Goal: Task Accomplishment & Management: Complete application form

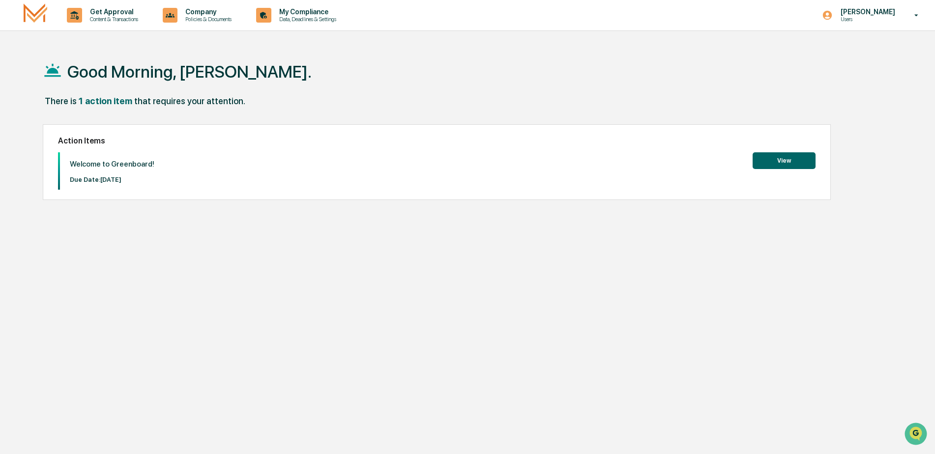
click at [778, 163] on button "View" at bounding box center [784, 160] width 63 height 17
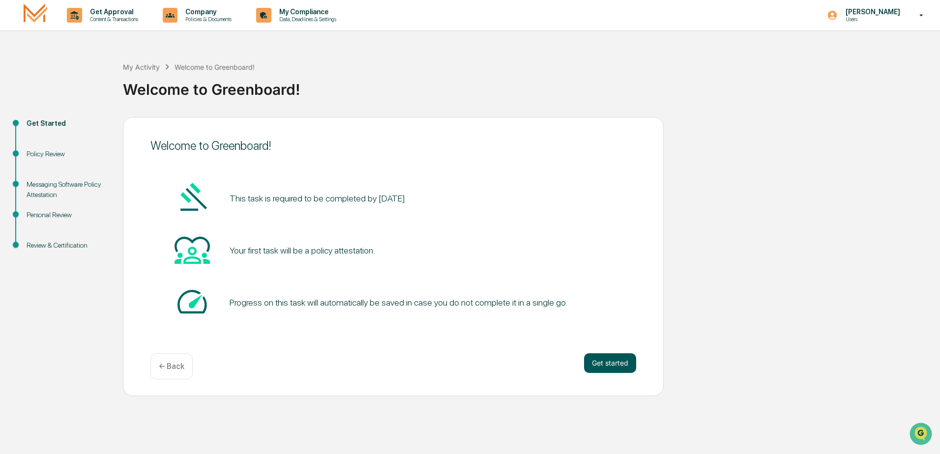
click at [612, 358] on button "Get started" at bounding box center [610, 363] width 52 height 20
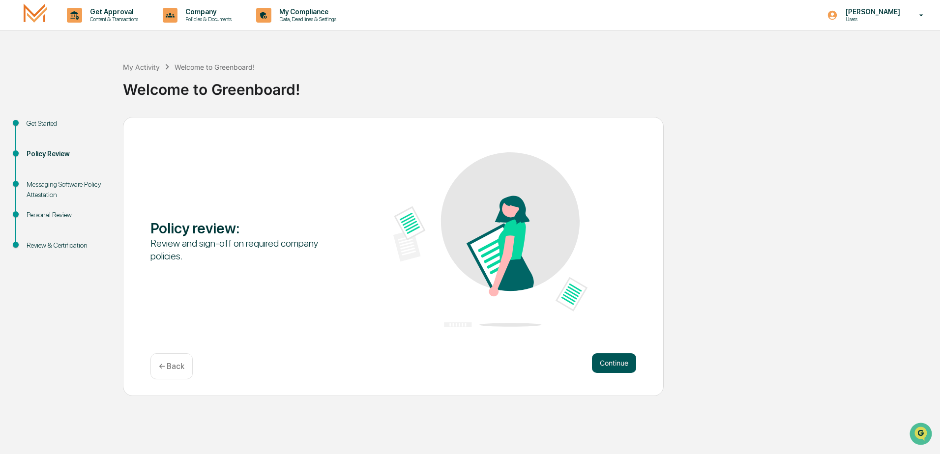
click at [611, 354] on button "Continue" at bounding box center [614, 363] width 44 height 20
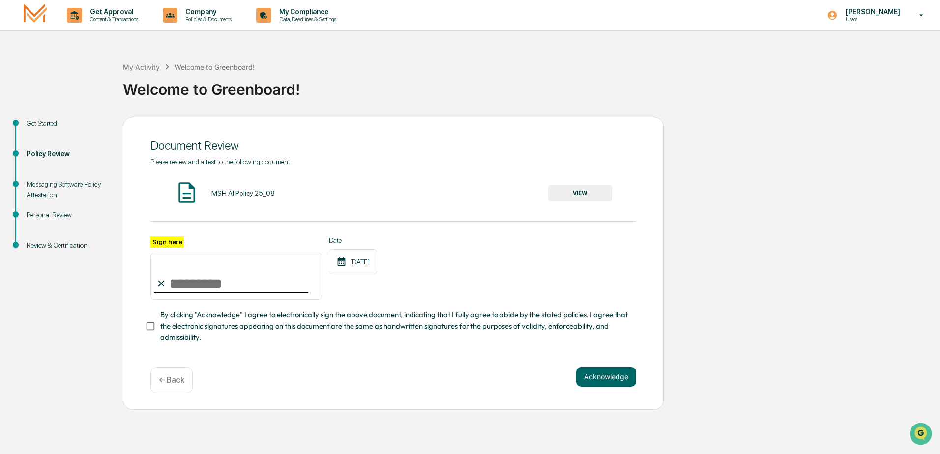
click at [593, 191] on button "VIEW" at bounding box center [580, 193] width 64 height 17
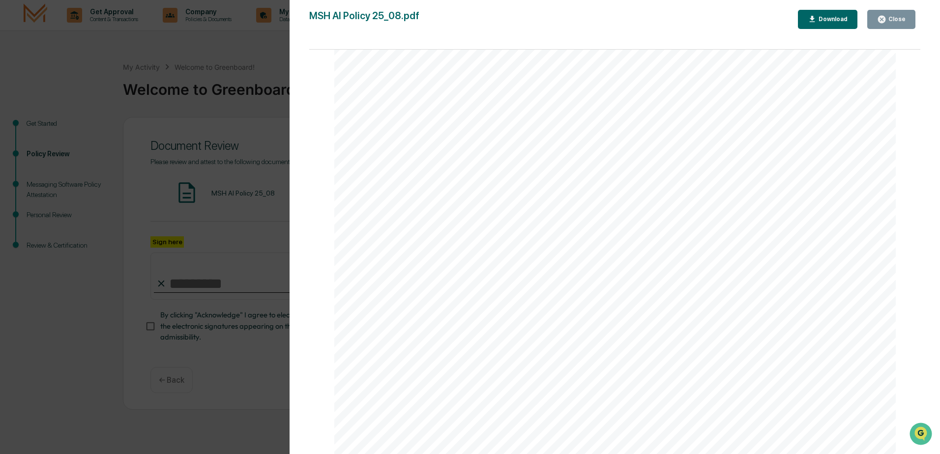
scroll to position [1715, 0]
click at [829, 22] on div "Download" at bounding box center [832, 19] width 31 height 7
click at [860, 101] on div "AI Policy Generative Artificial Intelligence [PERSON_NAME] & Co., Member FINRA/…" at bounding box center [615, 435] width 562 height 727
click at [891, 21] on div "Close" at bounding box center [895, 19] width 19 height 7
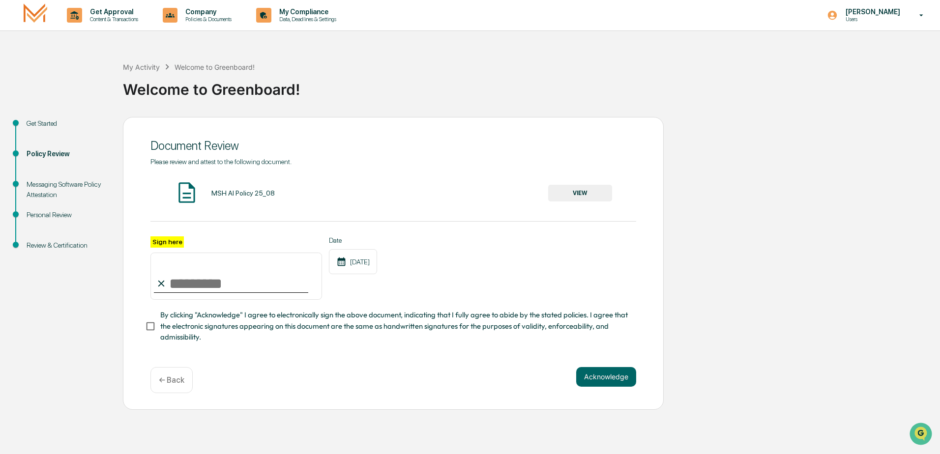
click at [220, 279] on input "Sign here" at bounding box center [236, 276] width 172 height 47
type input "**********"
click at [625, 381] on button "Acknowledge" at bounding box center [606, 377] width 60 height 20
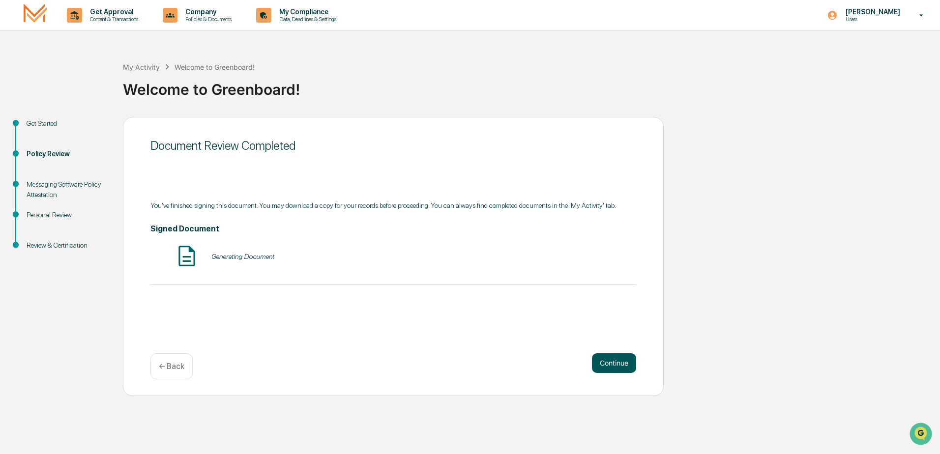
click at [626, 366] on button "Continue" at bounding box center [614, 363] width 44 height 20
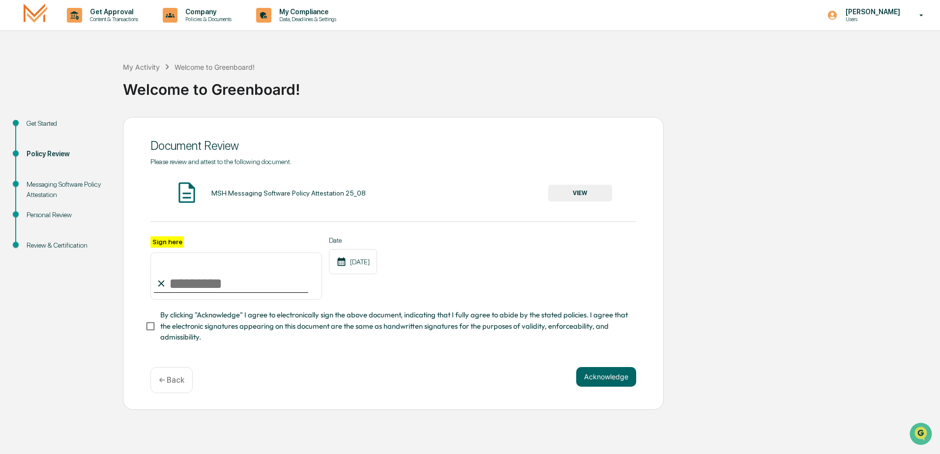
click at [244, 280] on input "Sign here" at bounding box center [236, 276] width 172 height 47
type input "**********"
click at [597, 192] on button "VIEW" at bounding box center [580, 193] width 64 height 17
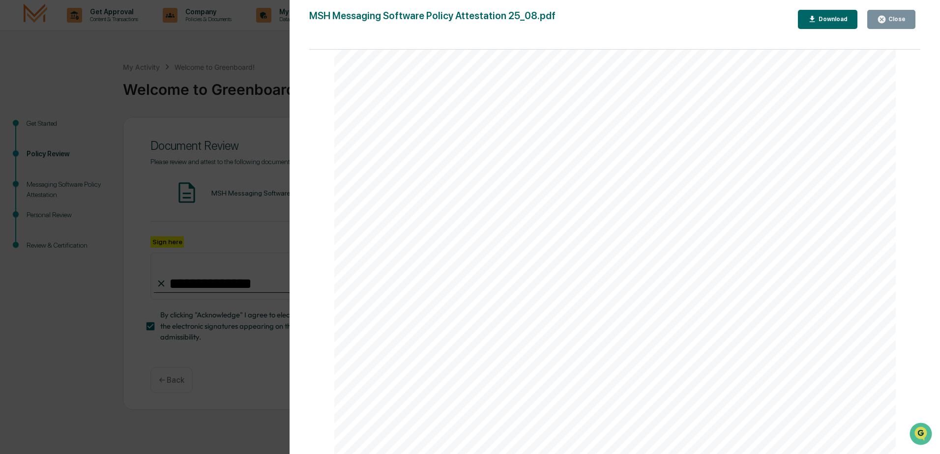
scroll to position [1863, 0]
click at [895, 21] on div "Close" at bounding box center [895, 19] width 19 height 7
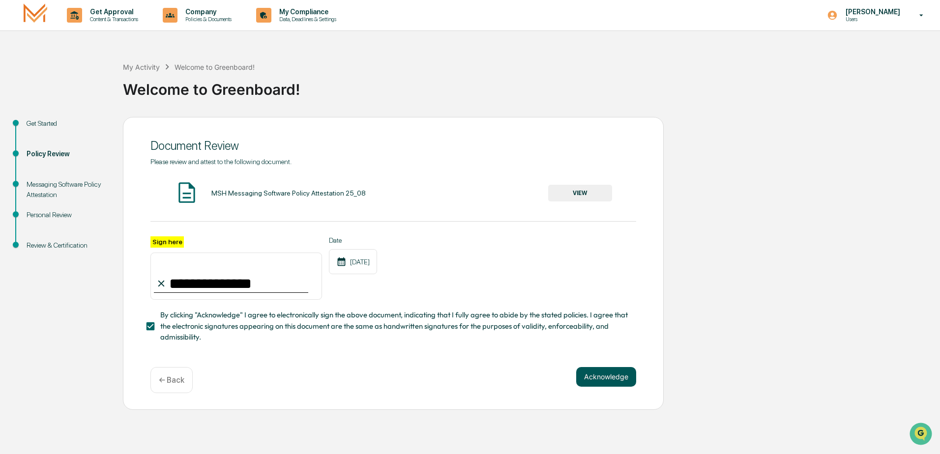
click at [614, 381] on button "Acknowledge" at bounding box center [606, 377] width 60 height 20
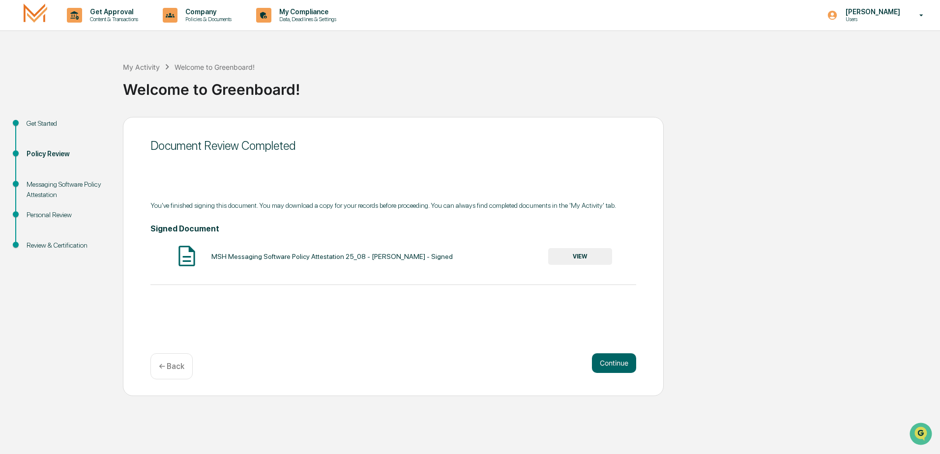
click at [592, 252] on button "VIEW" at bounding box center [580, 256] width 64 height 17
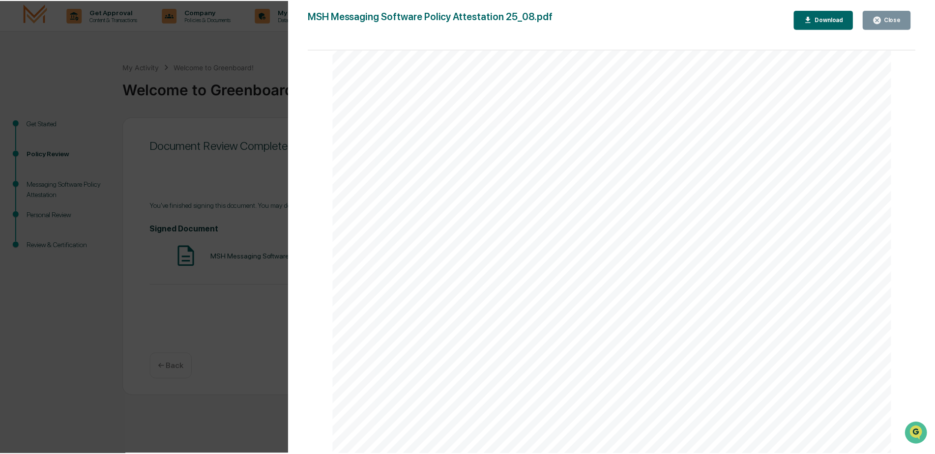
scroll to position [2458, 0]
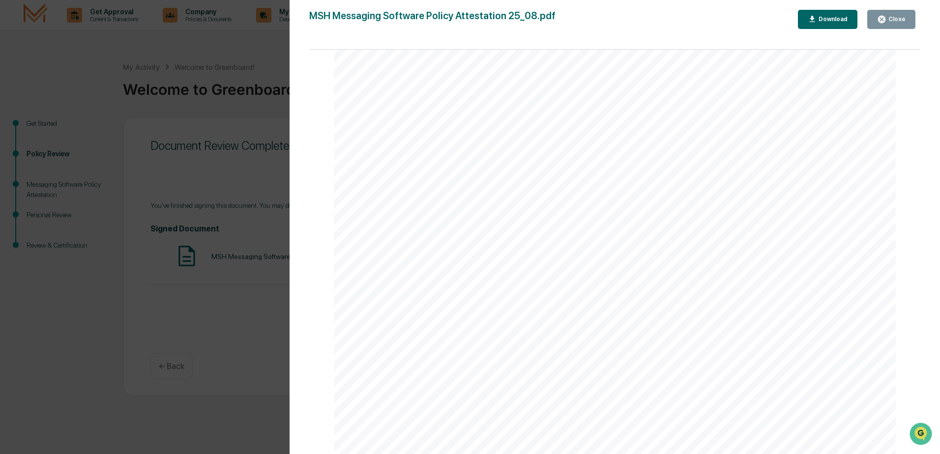
click at [904, 20] on div "Close" at bounding box center [895, 19] width 19 height 7
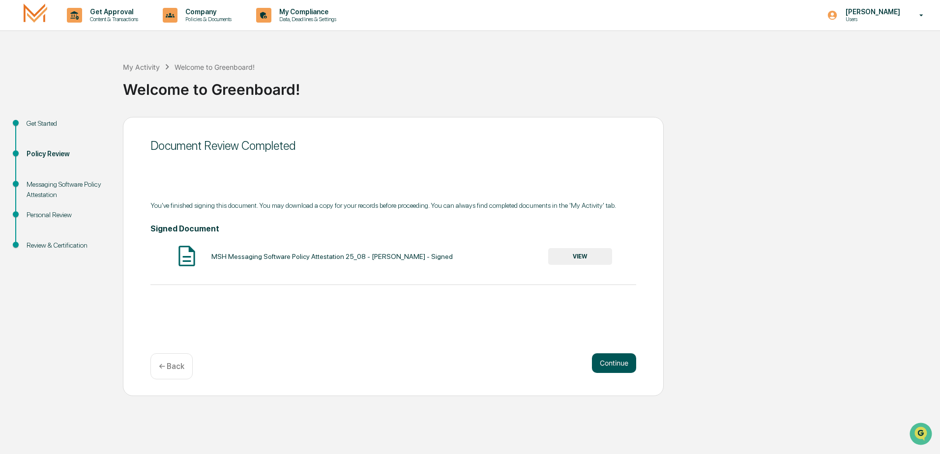
click at [600, 365] on button "Continue" at bounding box center [614, 363] width 44 height 20
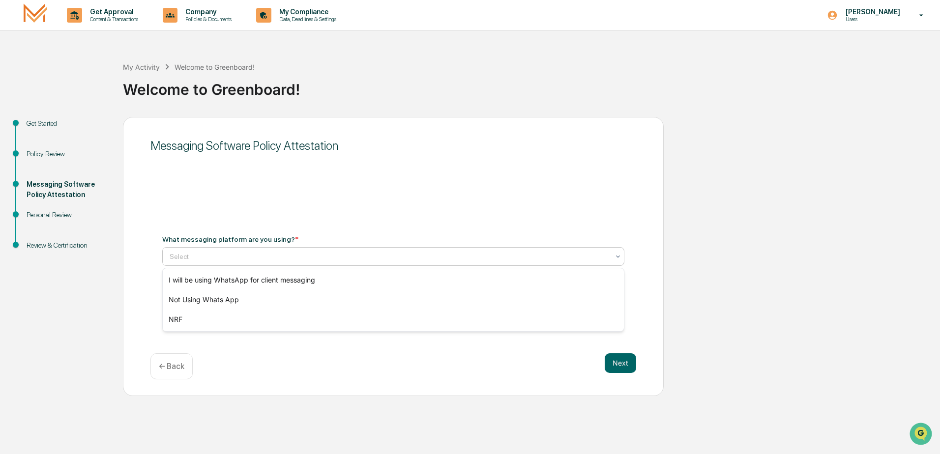
click at [500, 251] on div "Select" at bounding box center [389, 257] width 449 height 14
click at [477, 320] on div "NRF" at bounding box center [393, 320] width 461 height 20
click at [484, 263] on div "NRF" at bounding box center [389, 257] width 449 height 14
click at [298, 262] on div "NRF" at bounding box center [389, 257] width 449 height 14
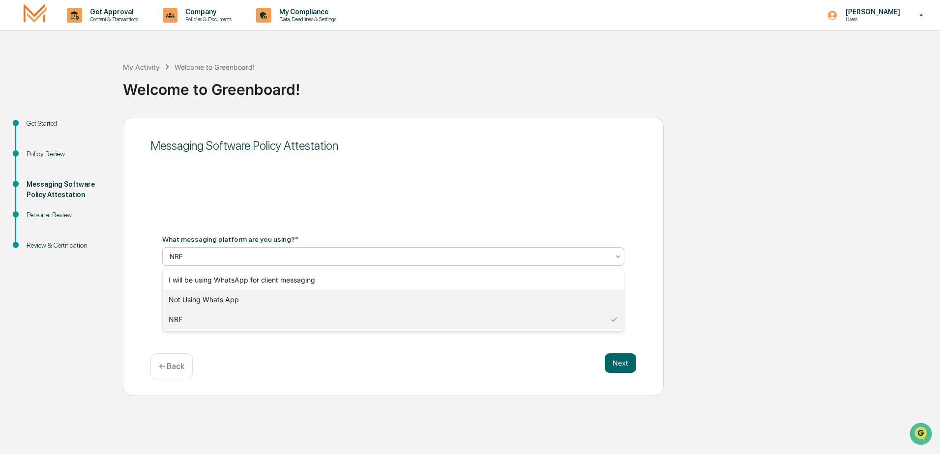
click at [309, 303] on div "Not Using Whats App" at bounding box center [393, 300] width 461 height 20
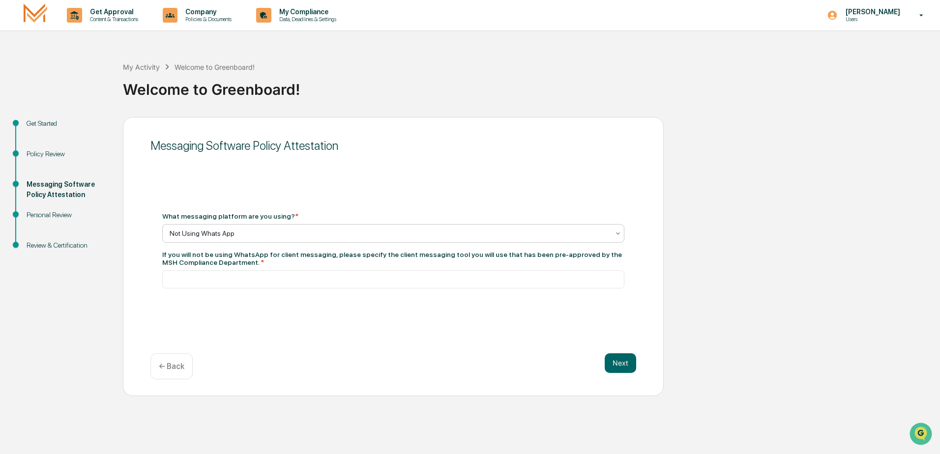
click at [296, 230] on div at bounding box center [389, 234] width 439 height 10
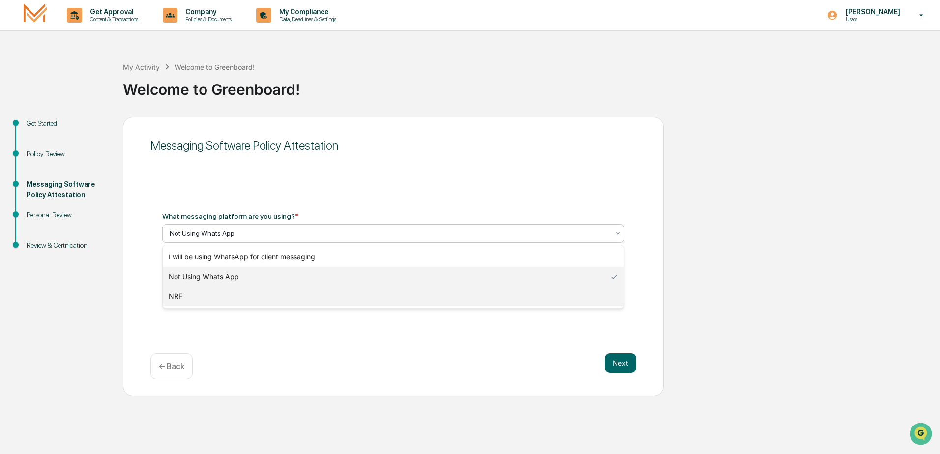
click at [266, 291] on div "NRF" at bounding box center [393, 297] width 461 height 20
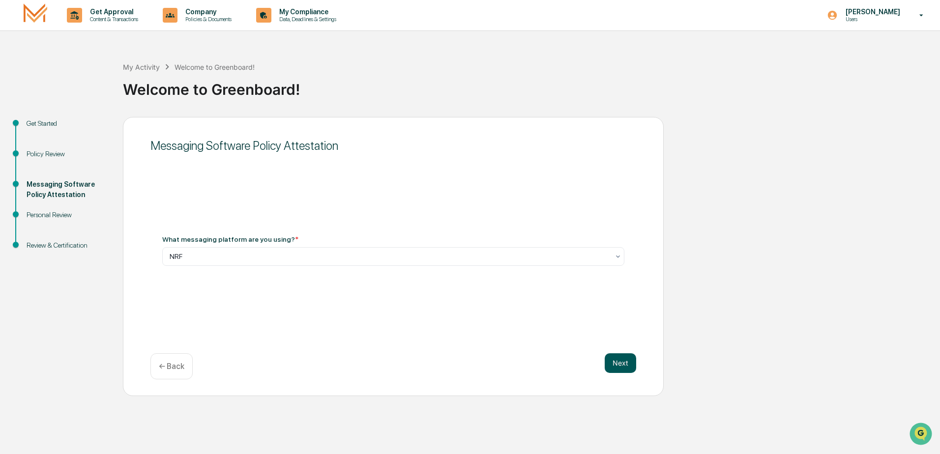
click at [617, 365] on button "Next" at bounding box center [620, 363] width 31 height 20
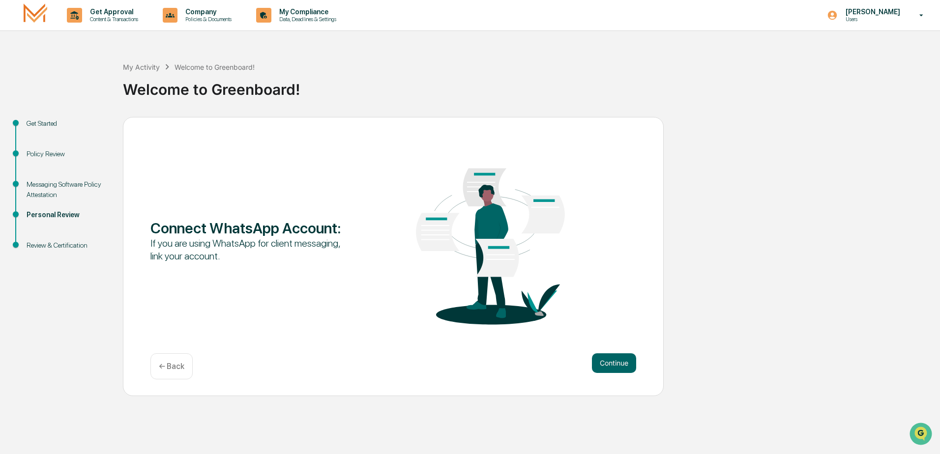
click at [162, 356] on div "← Back" at bounding box center [171, 366] width 42 height 26
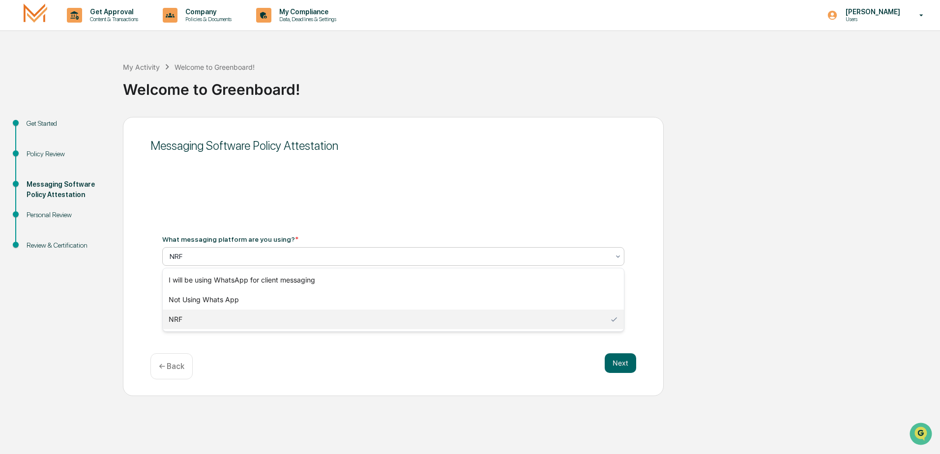
click at [198, 247] on div "NRF" at bounding box center [393, 256] width 462 height 19
click at [198, 295] on div "Not Using Whats App" at bounding box center [393, 300] width 461 height 20
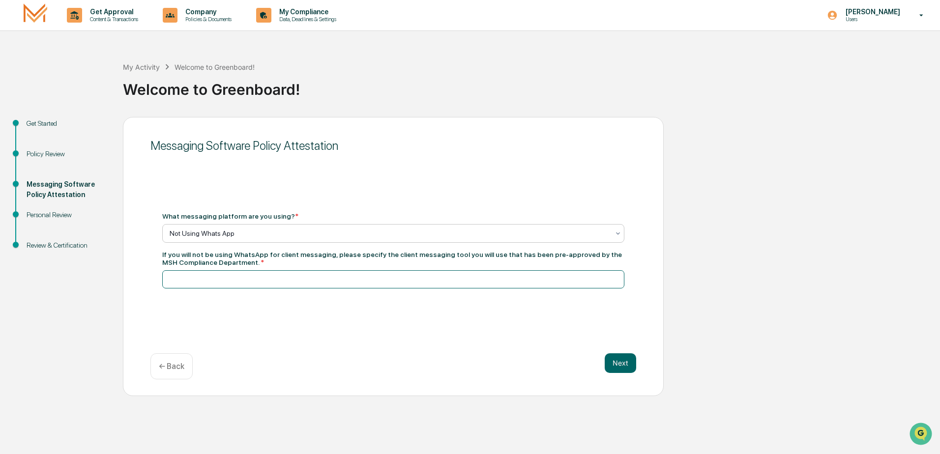
click at [200, 285] on input at bounding box center [393, 279] width 462 height 18
type input "**********"
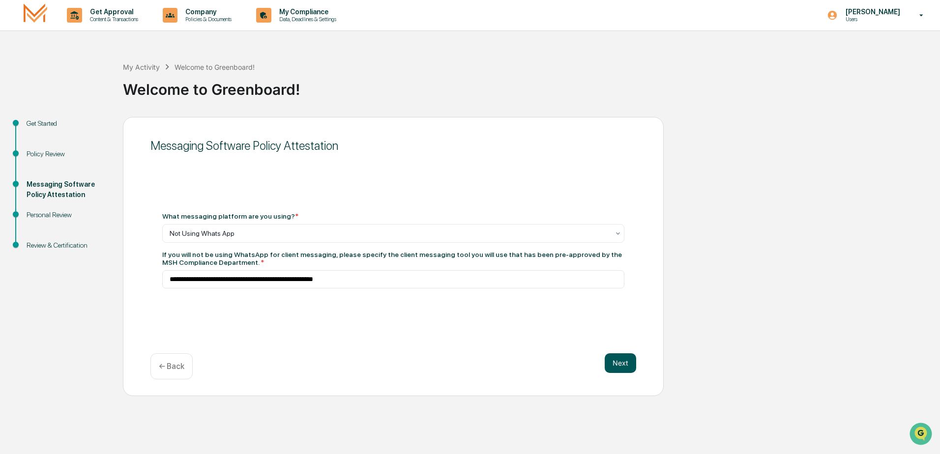
click at [628, 366] on button "Next" at bounding box center [620, 363] width 31 height 20
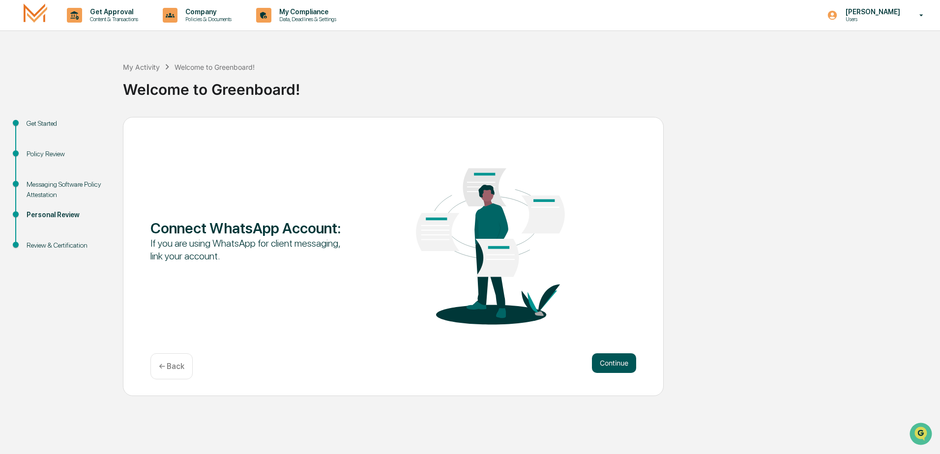
click at [622, 361] on button "Continue" at bounding box center [614, 363] width 44 height 20
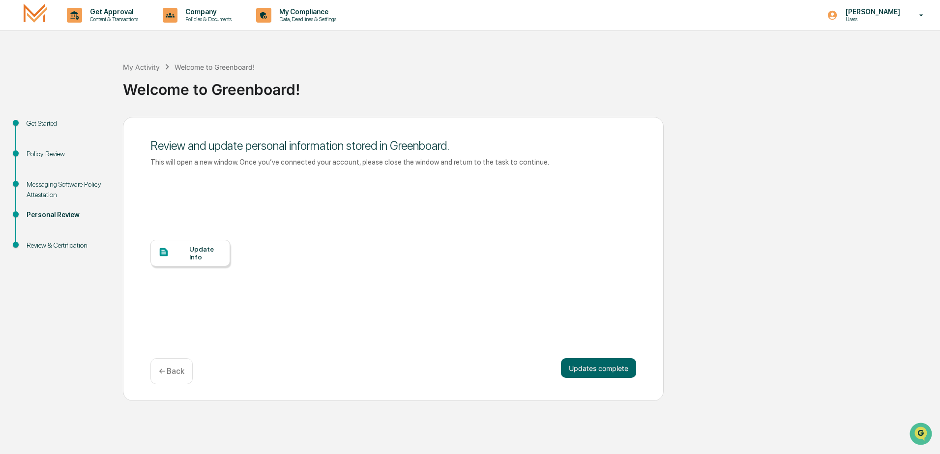
click at [202, 255] on div "Update Info" at bounding box center [205, 253] width 33 height 16
click at [608, 349] on div "Update Info" at bounding box center [393, 260] width 486 height 177
click at [607, 368] on button "Updates complete" at bounding box center [598, 368] width 75 height 20
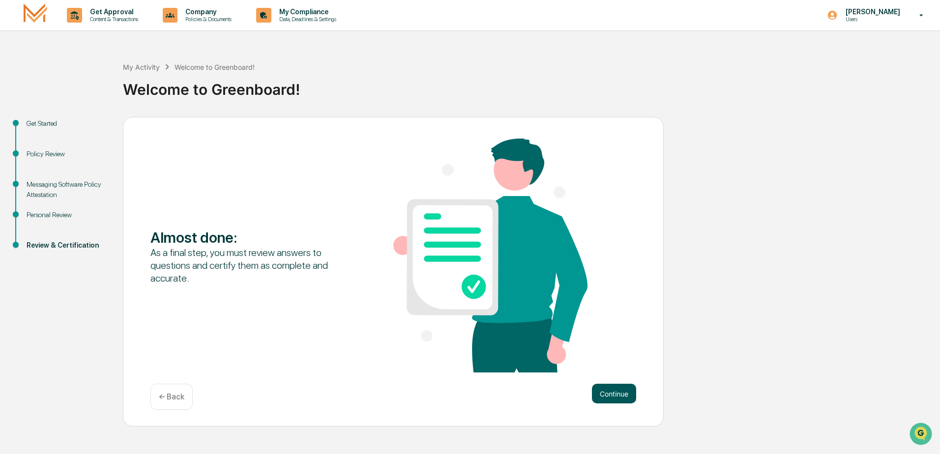
click at [615, 399] on button "Continue" at bounding box center [614, 394] width 44 height 20
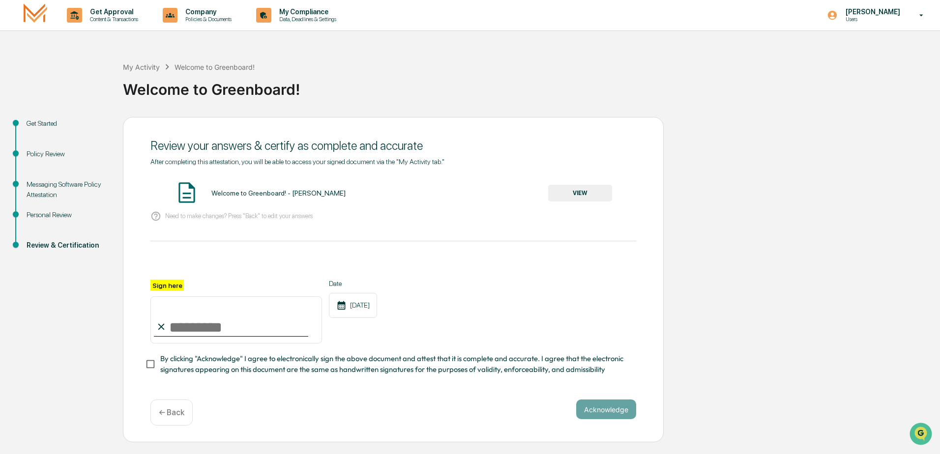
click at [192, 337] on input "Sign here" at bounding box center [236, 319] width 172 height 47
type input "**********"
click at [639, 415] on div "**********" at bounding box center [393, 280] width 541 height 326
click at [632, 414] on button "Acknowledge" at bounding box center [606, 410] width 60 height 20
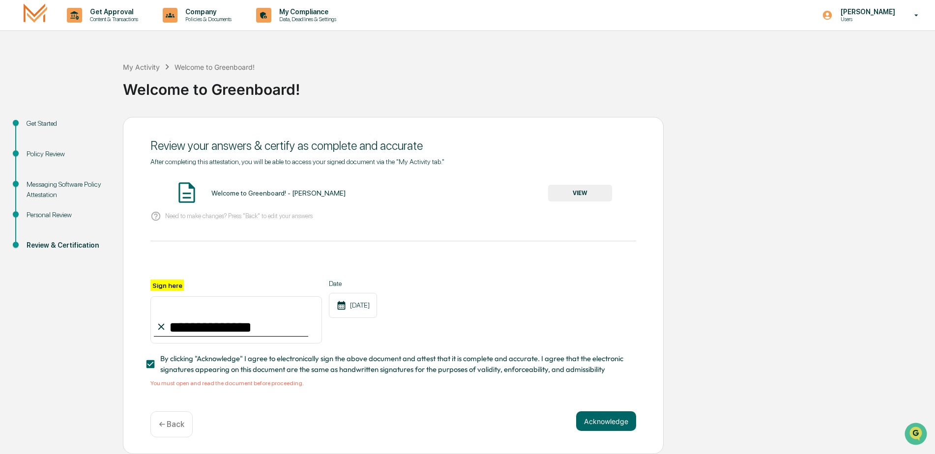
click at [575, 192] on button "VIEW" at bounding box center [580, 193] width 64 height 17
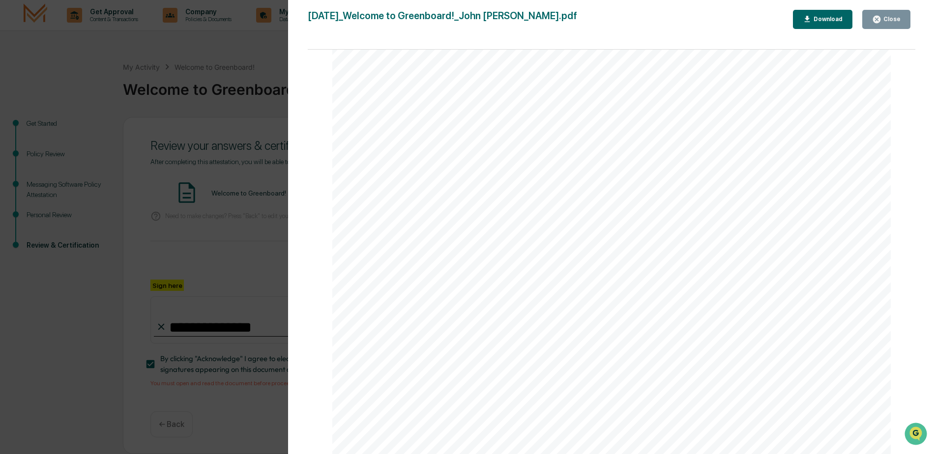
scroll to position [0, 0]
click at [891, 17] on div "Close" at bounding box center [890, 19] width 19 height 7
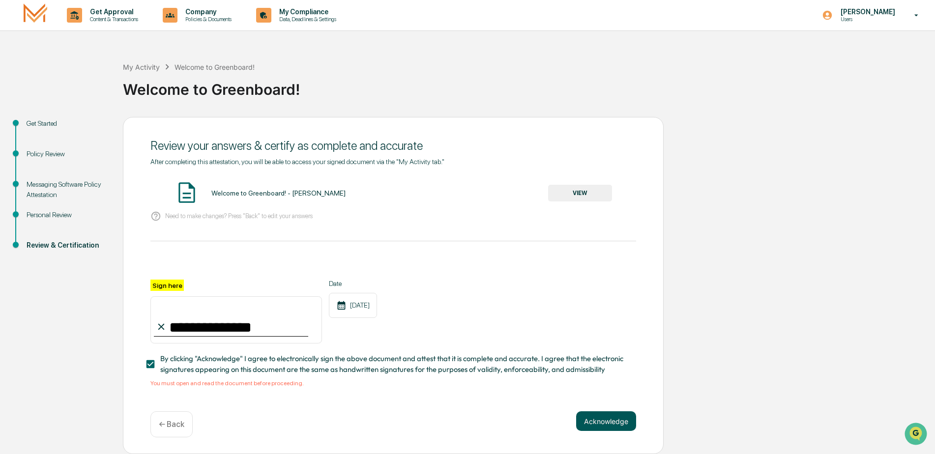
click at [611, 431] on button "Acknowledge" at bounding box center [606, 421] width 60 height 20
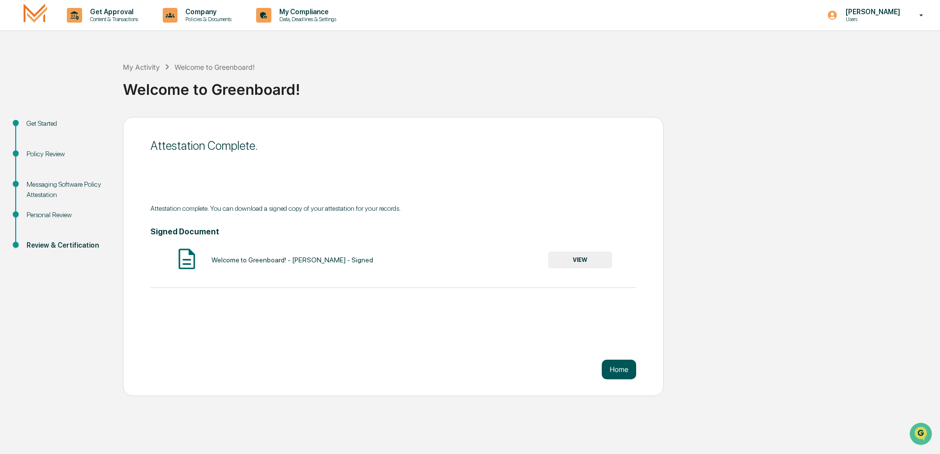
click at [630, 367] on button "Home" at bounding box center [619, 370] width 34 height 20
